Goal: Task Accomplishment & Management: Use online tool/utility

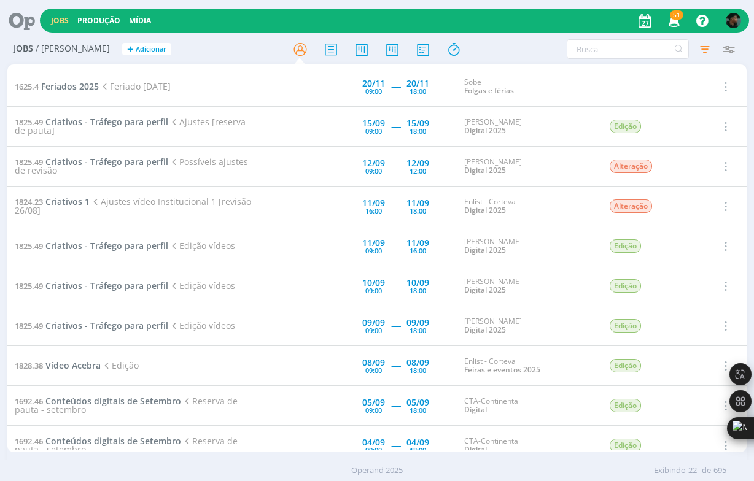
scroll to position [490, 0]
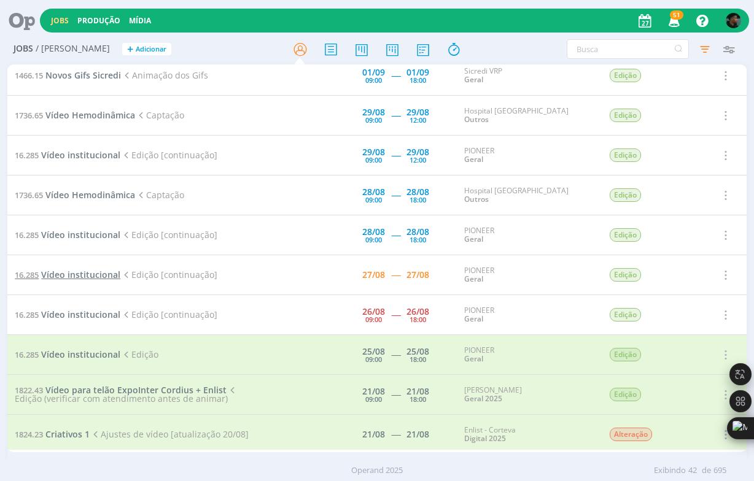
click at [71, 271] on span "Vídeo institucional" at bounding box center [80, 275] width 79 height 12
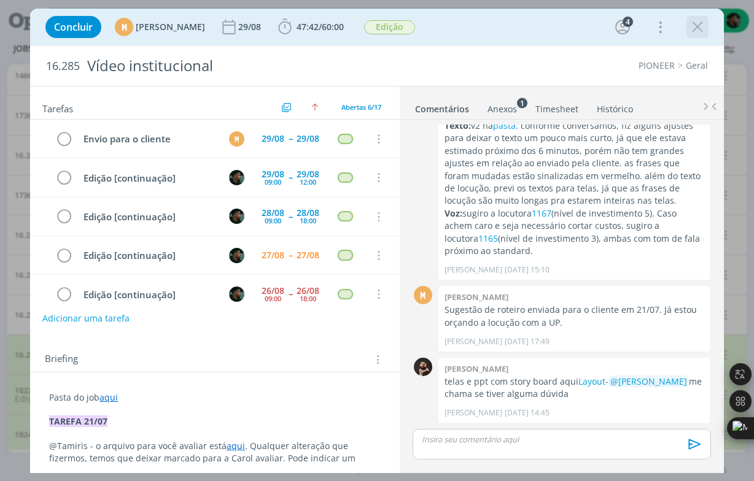
scroll to position [50, 0]
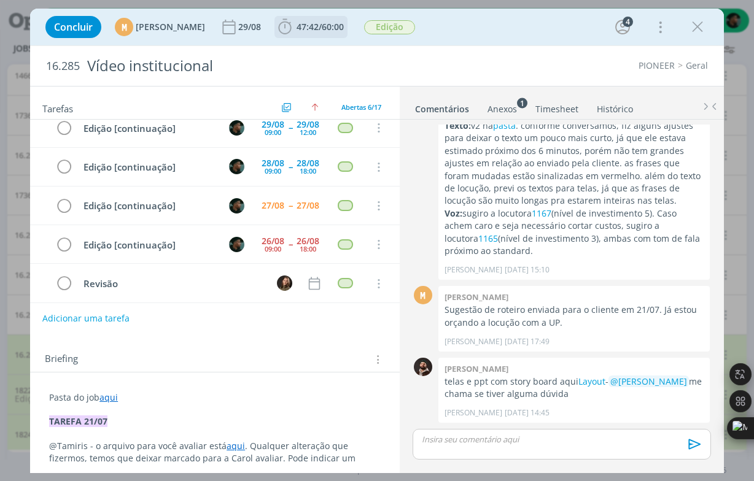
click at [294, 31] on icon "dialog" at bounding box center [285, 27] width 18 height 18
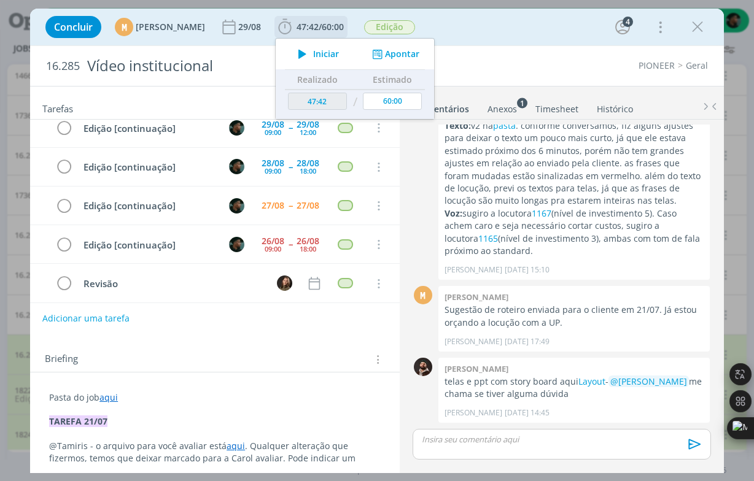
click at [313, 51] on icon "dialog" at bounding box center [302, 54] width 21 height 16
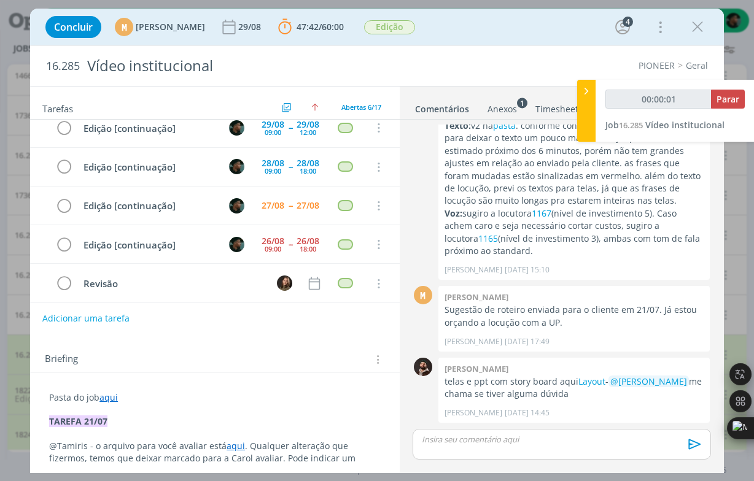
drag, startPoint x: 691, startPoint y: 25, endPoint x: 662, endPoint y: 161, distance: 139.4
click at [691, 24] on icon "dialog" at bounding box center [697, 27] width 18 height 18
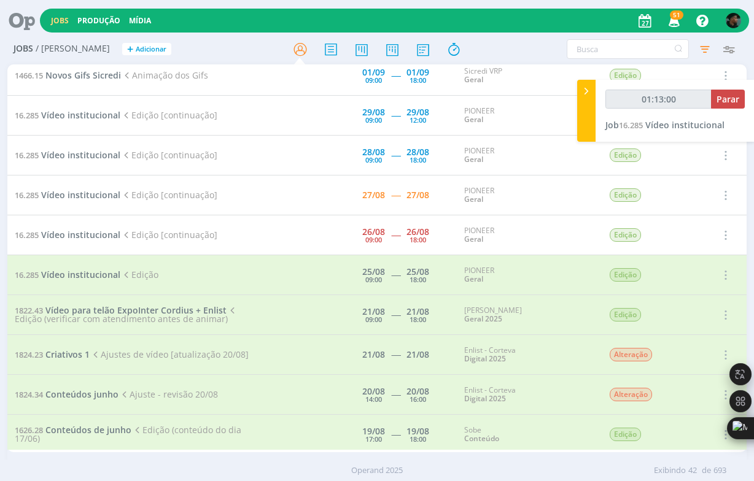
type input "01:15:33"
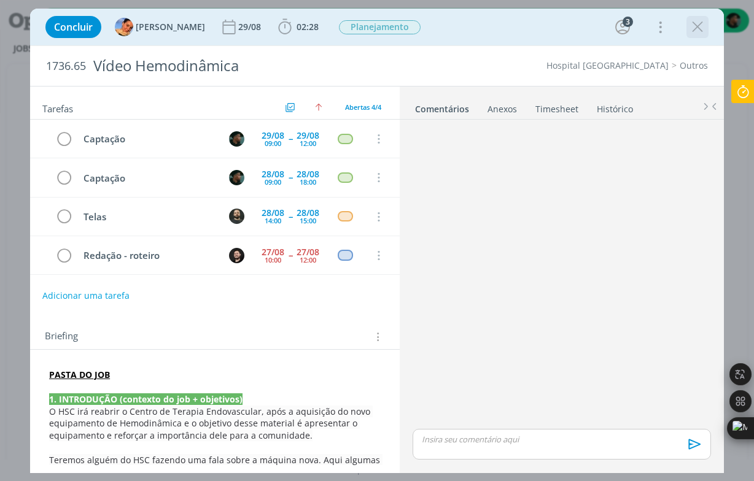
click at [697, 35] on icon "dialog" at bounding box center [697, 27] width 18 height 18
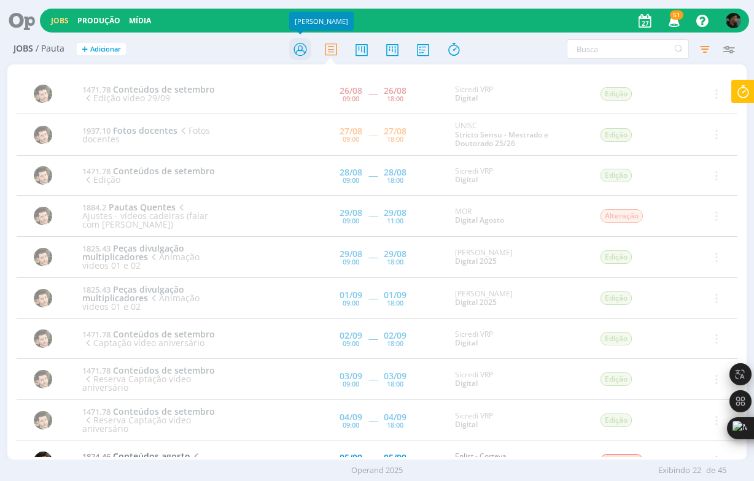
click at [303, 48] on icon at bounding box center [300, 49] width 22 height 24
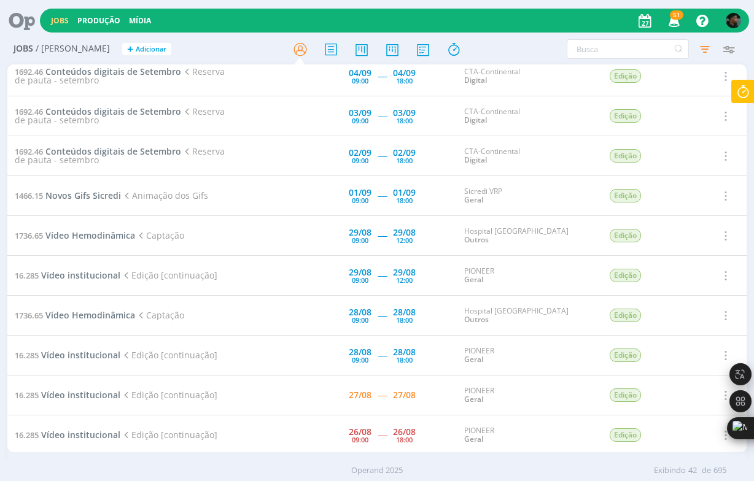
scroll to position [368, 0]
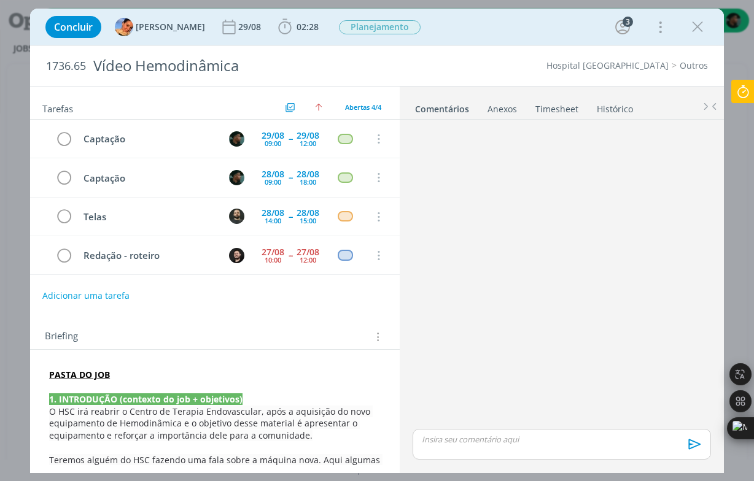
drag, startPoint x: 695, startPoint y: 28, endPoint x: 675, endPoint y: 86, distance: 60.9
click at [695, 28] on icon "dialog" at bounding box center [697, 27] width 18 height 18
